Goal: Obtain resource: Obtain resource

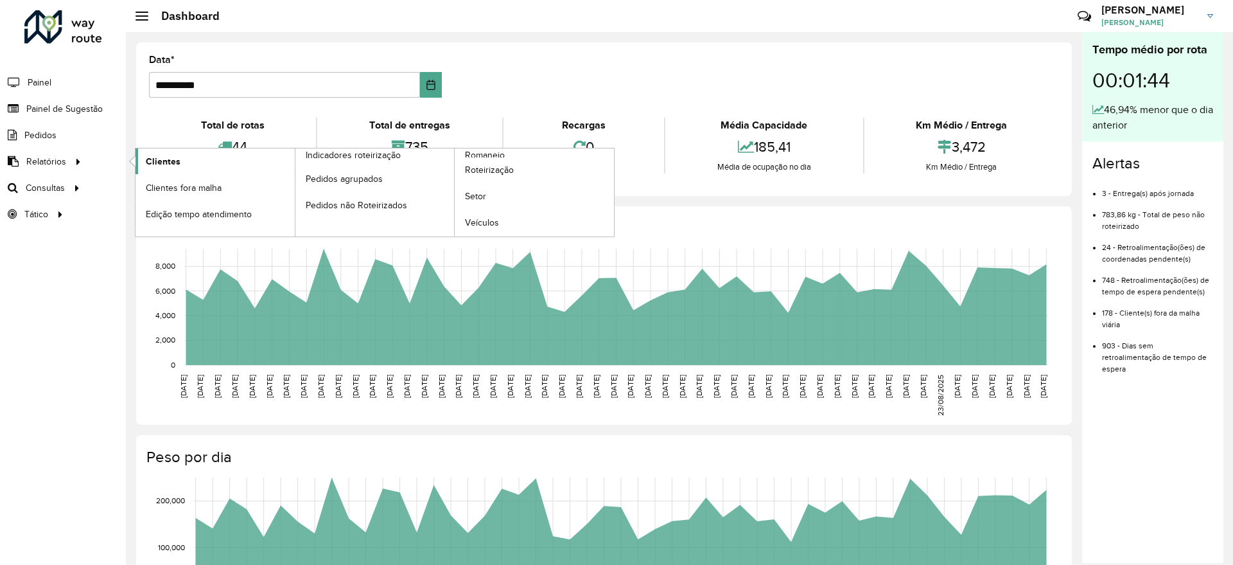
click at [162, 155] on span "Clientes" at bounding box center [163, 161] width 35 height 13
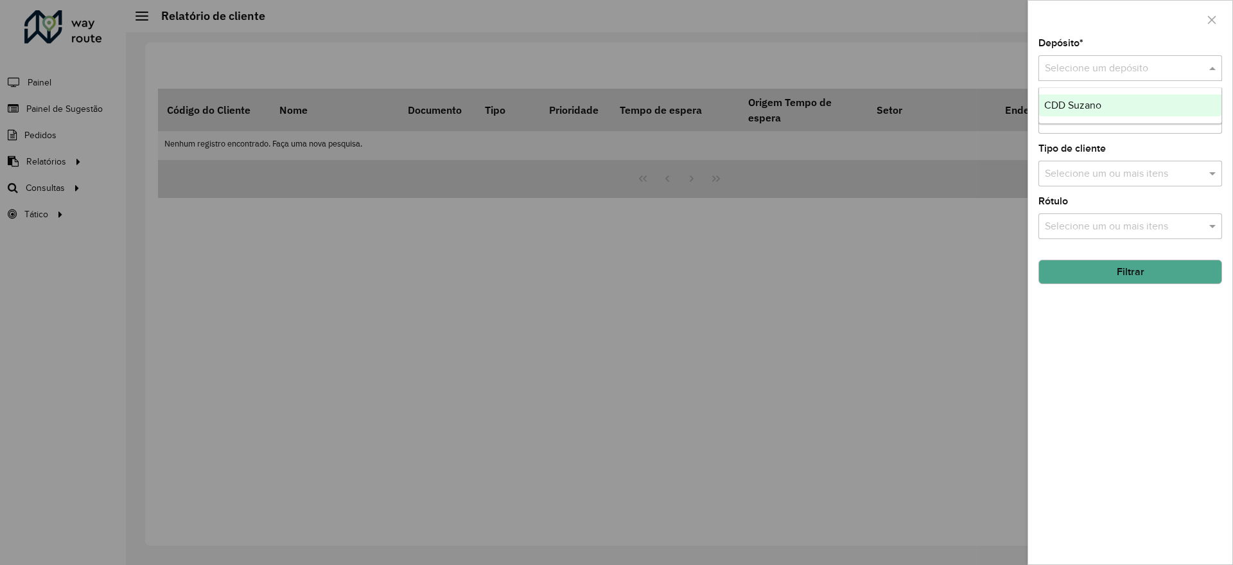
click at [1066, 67] on input "text" at bounding box center [1117, 68] width 145 height 15
click at [1069, 98] on div "CDD Suzano" at bounding box center [1130, 105] width 182 height 22
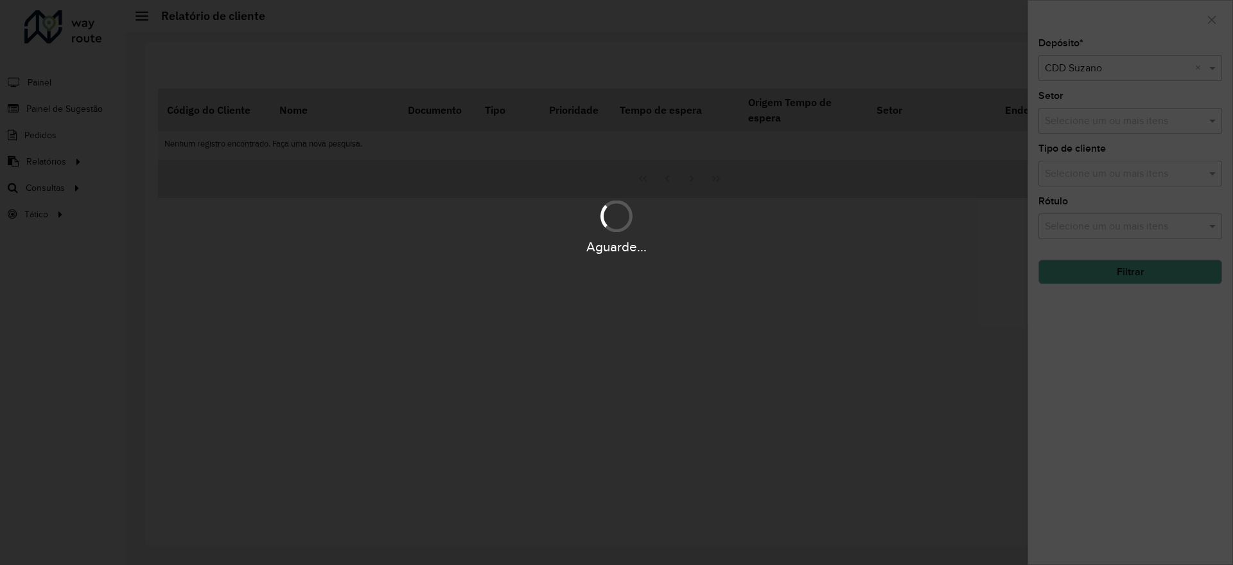
click at [1075, 119] on div "Aguarde..." at bounding box center [616, 282] width 1233 height 565
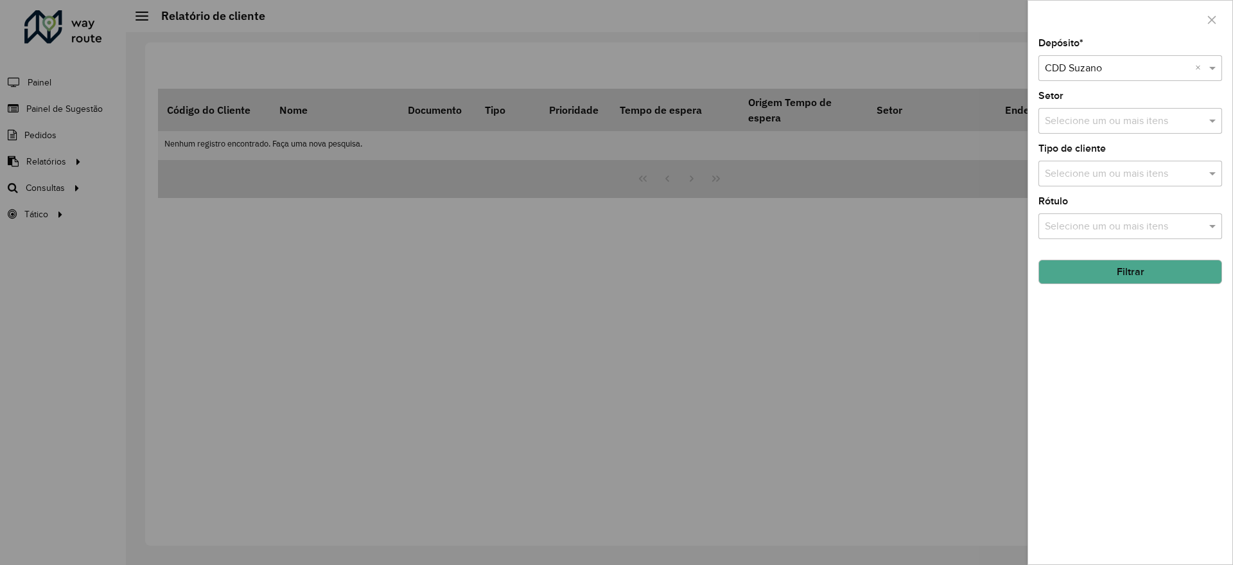
click at [1086, 166] on input "text" at bounding box center [1124, 173] width 164 height 15
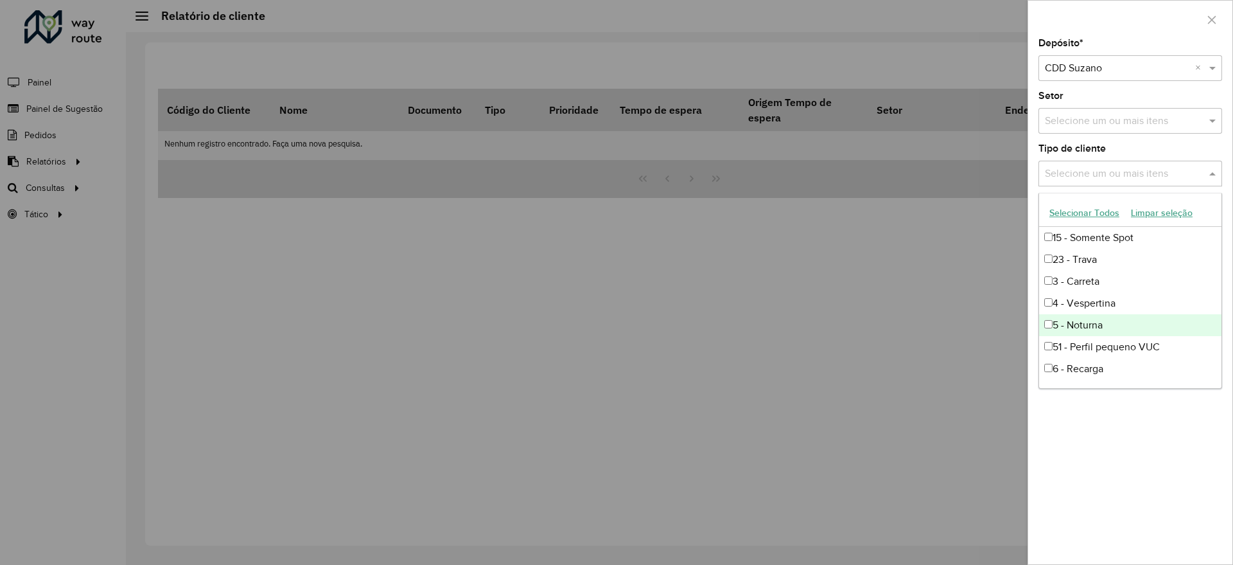
click at [1098, 328] on div "5 - Noturna" at bounding box center [1130, 325] width 182 height 22
click at [988, 300] on div at bounding box center [616, 282] width 1233 height 565
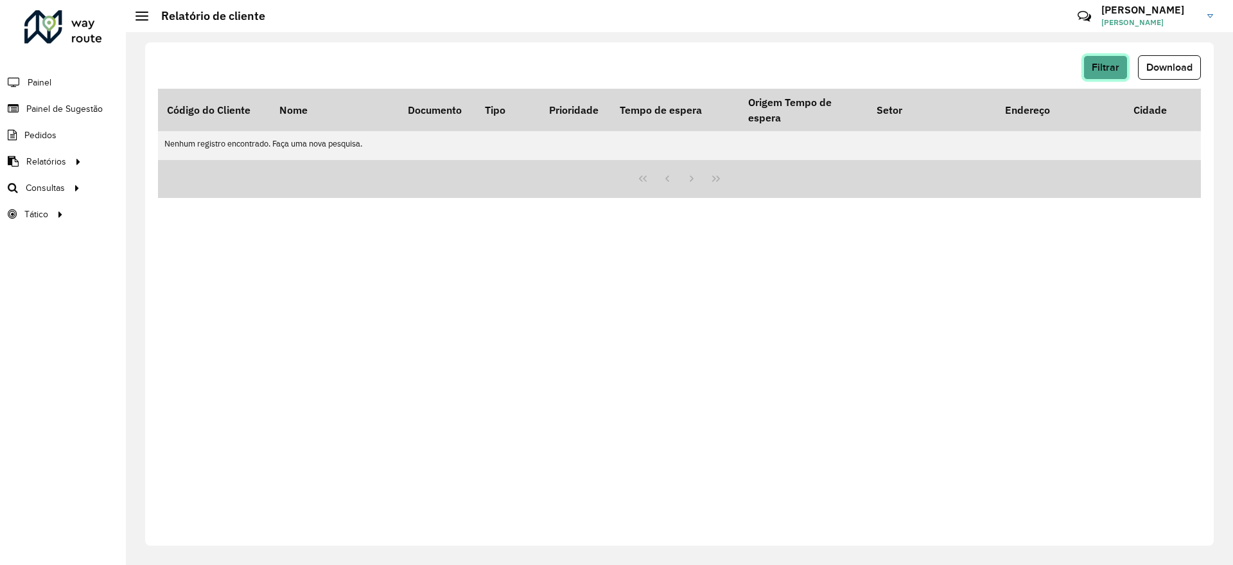
click at [1109, 67] on span "Filtrar" at bounding box center [1106, 67] width 28 height 11
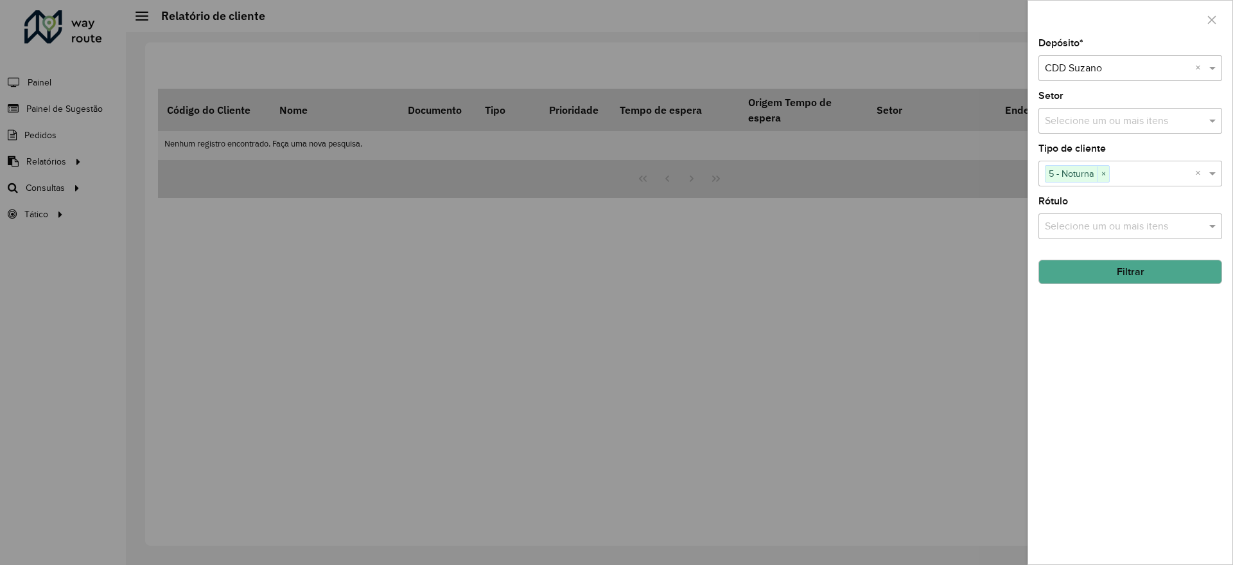
click at [1095, 262] on button "Filtrar" at bounding box center [1131, 271] width 184 height 24
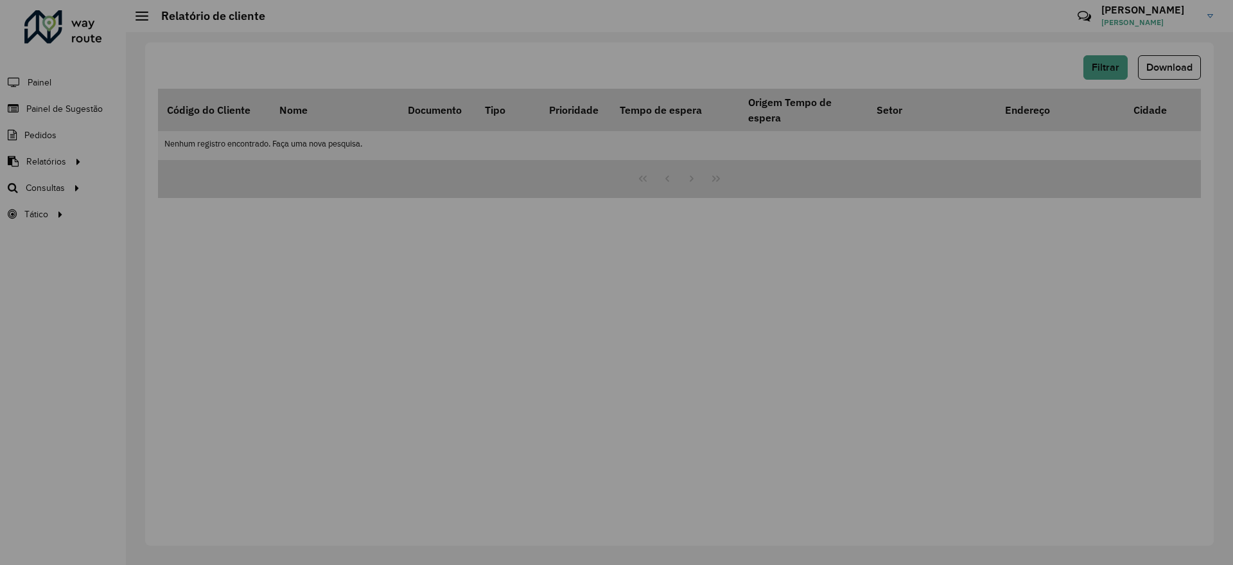
click at [0, 0] on div "Aguarde..." at bounding box center [0, 0] width 0 height 0
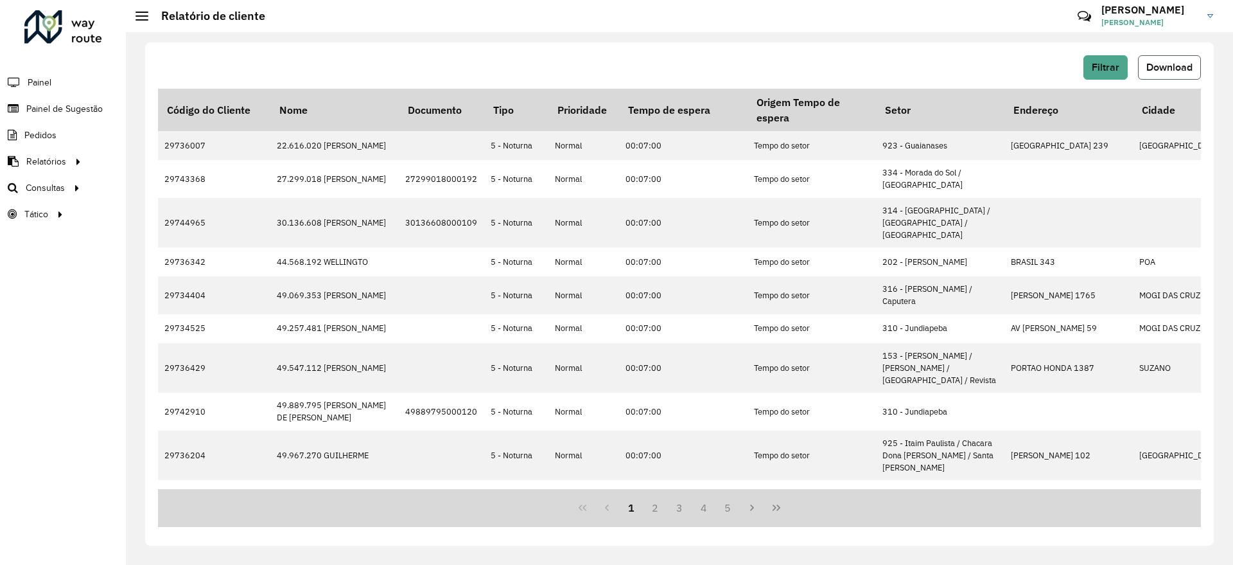
click at [1147, 71] on span "Download" at bounding box center [1170, 67] width 46 height 11
